Goal: Task Accomplishment & Management: Complete application form

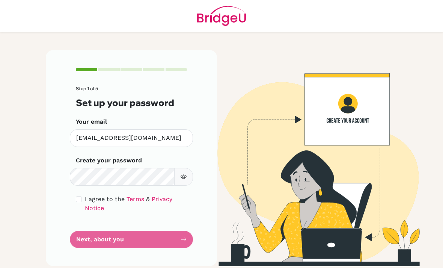
scroll to position [24, 0]
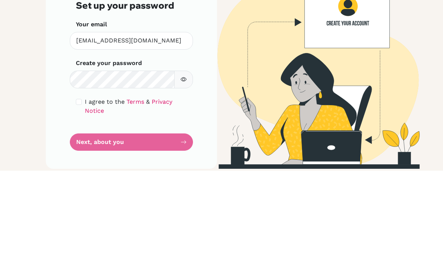
click at [180, 168] on button "button" at bounding box center [183, 177] width 19 height 18
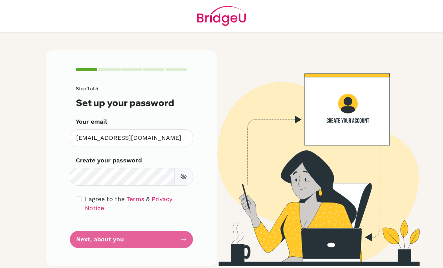
click at [80, 196] on input "checkbox" at bounding box center [79, 199] width 6 height 6
checkbox input "true"
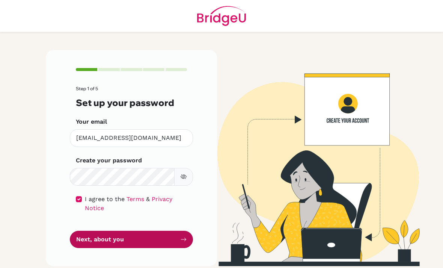
click at [91, 230] on button "Next, about you" at bounding box center [131, 239] width 123 height 18
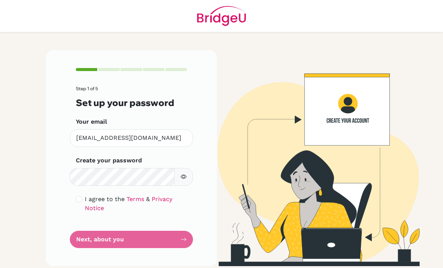
scroll to position [16, 0]
click at [89, 156] on label "Create your password" at bounding box center [109, 160] width 66 height 9
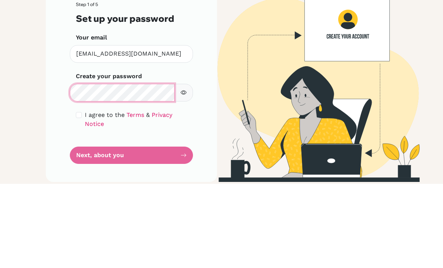
scroll to position [24, 0]
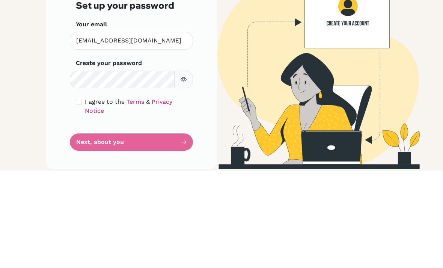
click at [186, 175] on icon "button" at bounding box center [184, 177] width 6 height 4
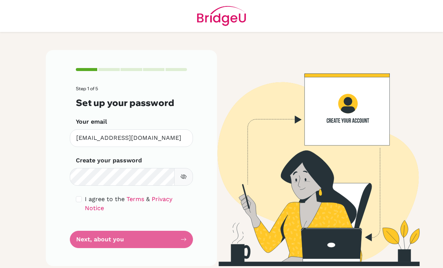
click at [79, 196] on input "checkbox" at bounding box center [79, 199] width 6 height 6
checkbox input "true"
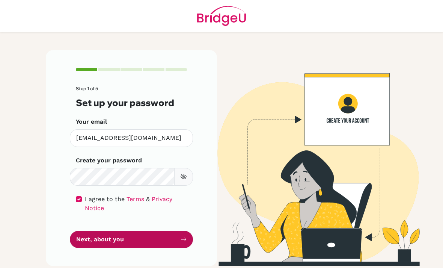
click at [87, 230] on button "Next, about you" at bounding box center [131, 239] width 123 height 18
